Goal: Task Accomplishment & Management: Manage account settings

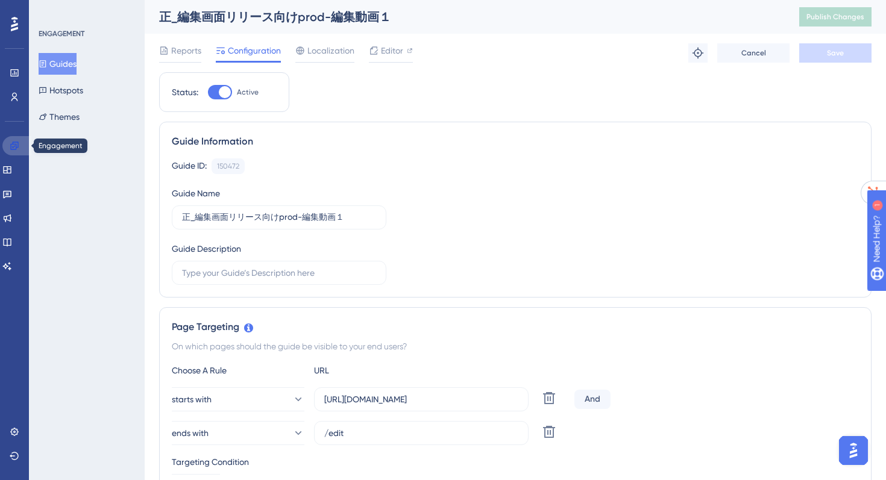
click at [10, 142] on icon at bounding box center [15, 146] width 10 height 10
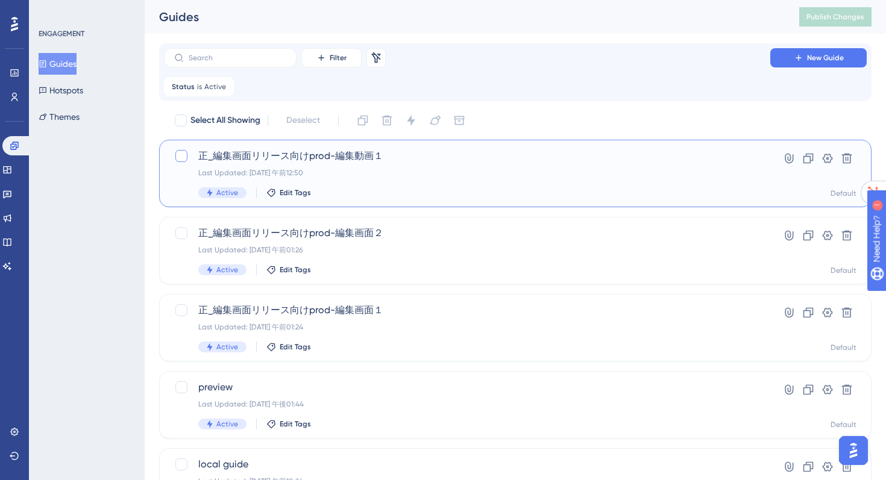
click at [177, 161] on div at bounding box center [181, 156] width 14 height 14
checkbox input "true"
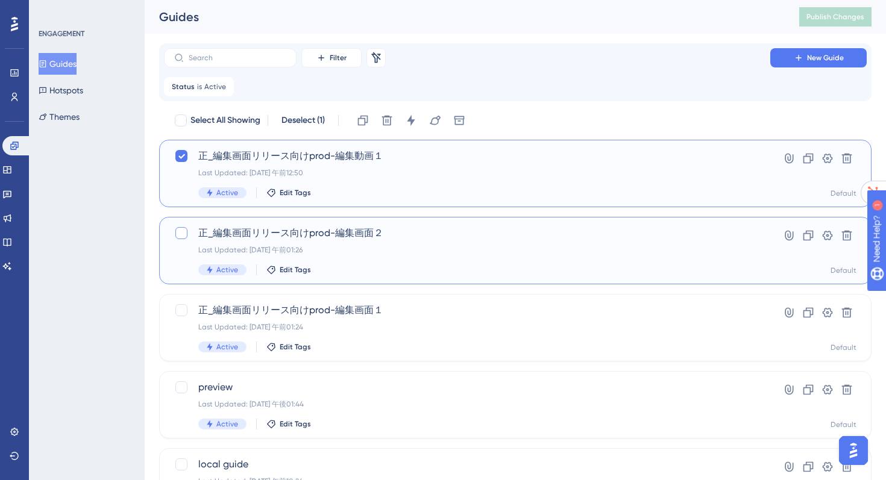
click at [178, 230] on div at bounding box center [181, 233] width 12 height 12
checkbox input "true"
click at [180, 311] on div at bounding box center [181, 310] width 12 height 12
checkbox input "true"
click at [413, 119] on icon at bounding box center [411, 120] width 8 height 11
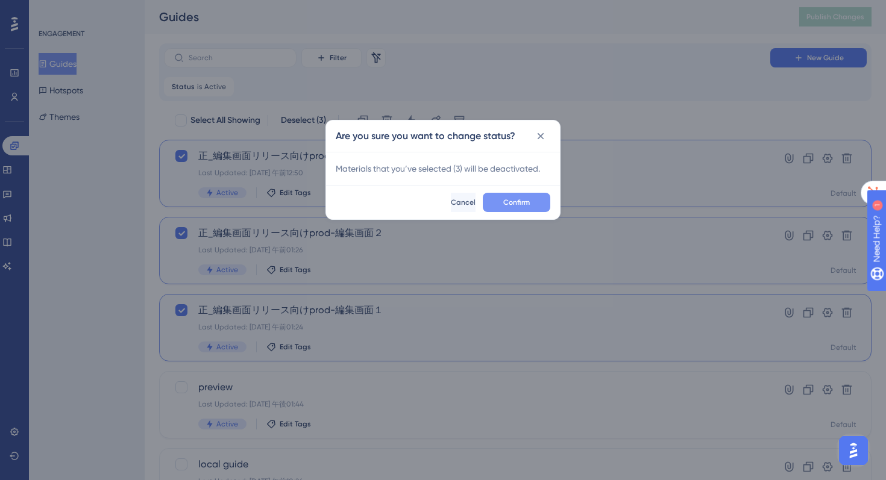
click at [519, 207] on button "Confirm" at bounding box center [516, 202] width 67 height 19
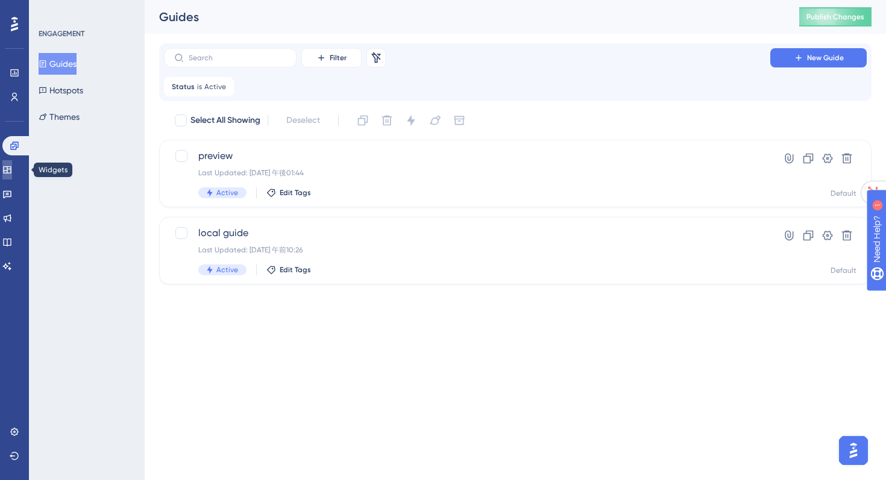
click at [11, 173] on icon at bounding box center [7, 169] width 8 height 7
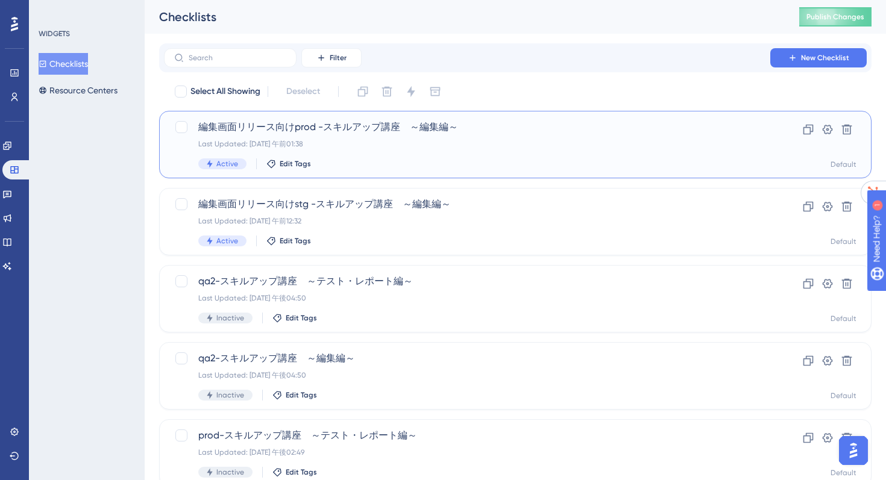
click at [417, 150] on div "編集画面リリース向けprod -スキルアップ講座　～編集編～ Last Updated: [DATE] 午前01:38 Active Edit Tags" at bounding box center [467, 144] width 538 height 49
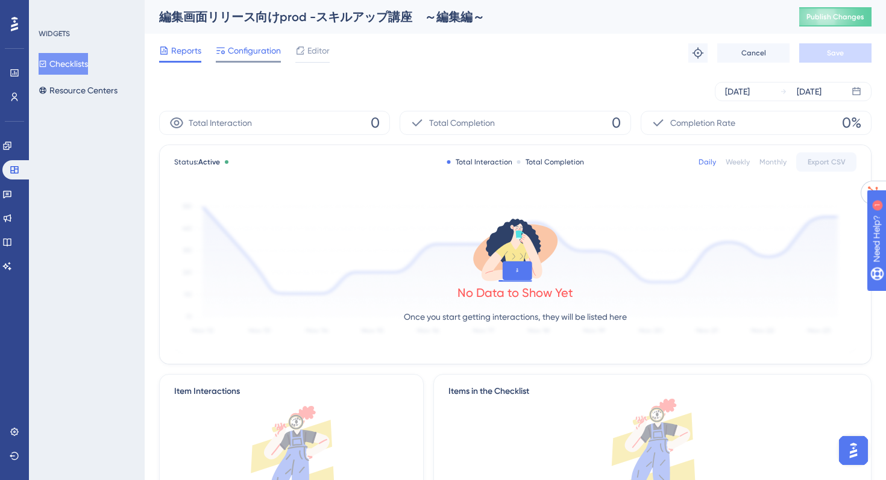
click at [237, 52] on span "Configuration" at bounding box center [254, 50] width 53 height 14
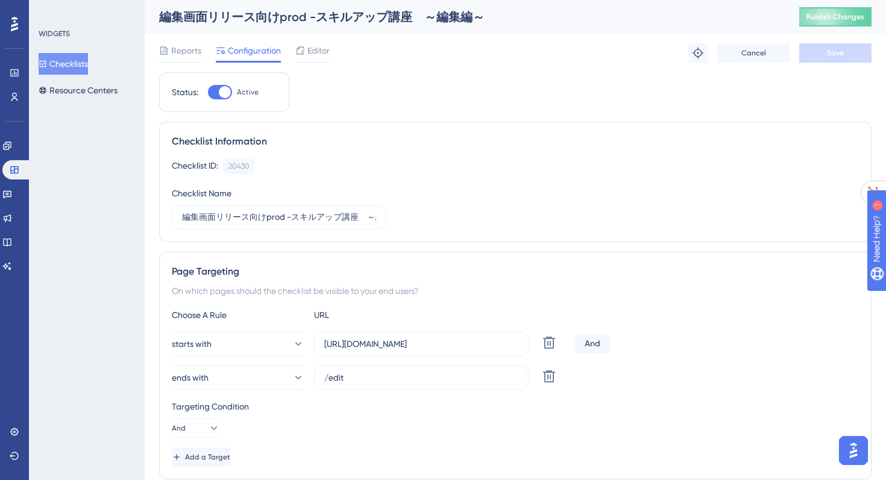
click at [212, 92] on div at bounding box center [220, 92] width 24 height 14
click at [208, 92] on input "Active" at bounding box center [207, 92] width 1 height 1
checkbox input "false"
click at [840, 48] on button "Save" at bounding box center [835, 52] width 72 height 19
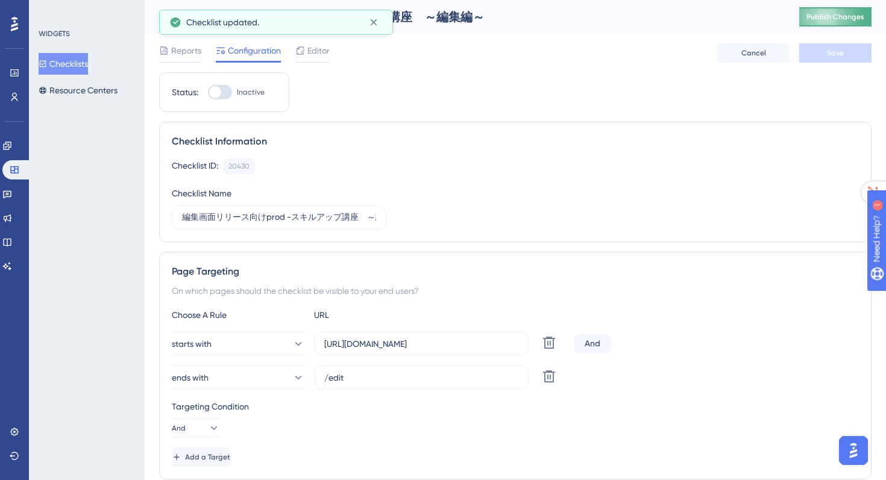
click at [833, 16] on span "Publish Changes" at bounding box center [835, 17] width 58 height 10
